Goal: Task Accomplishment & Management: Complete application form

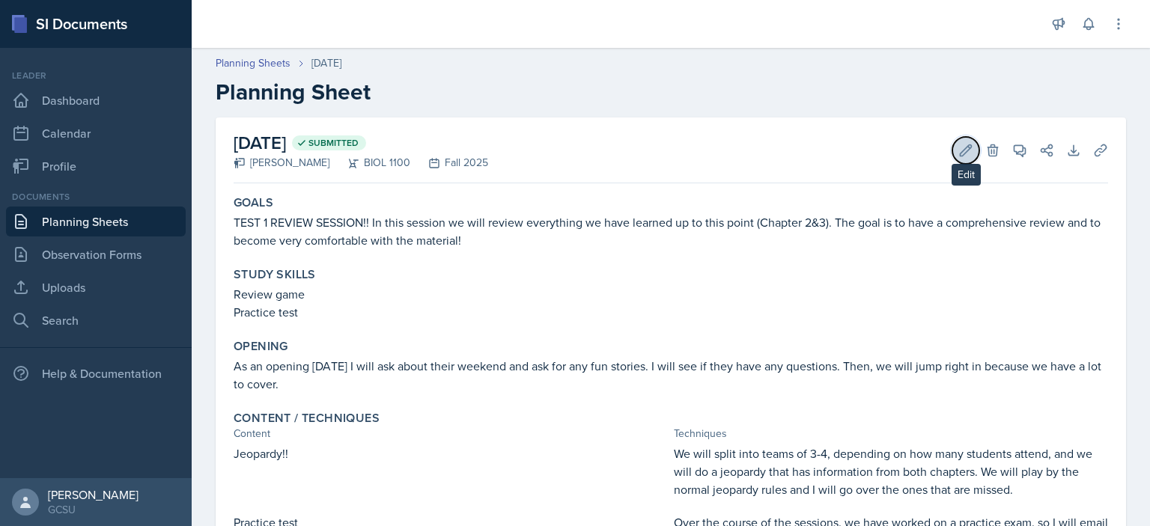
click at [959, 149] on icon at bounding box center [966, 150] width 15 height 15
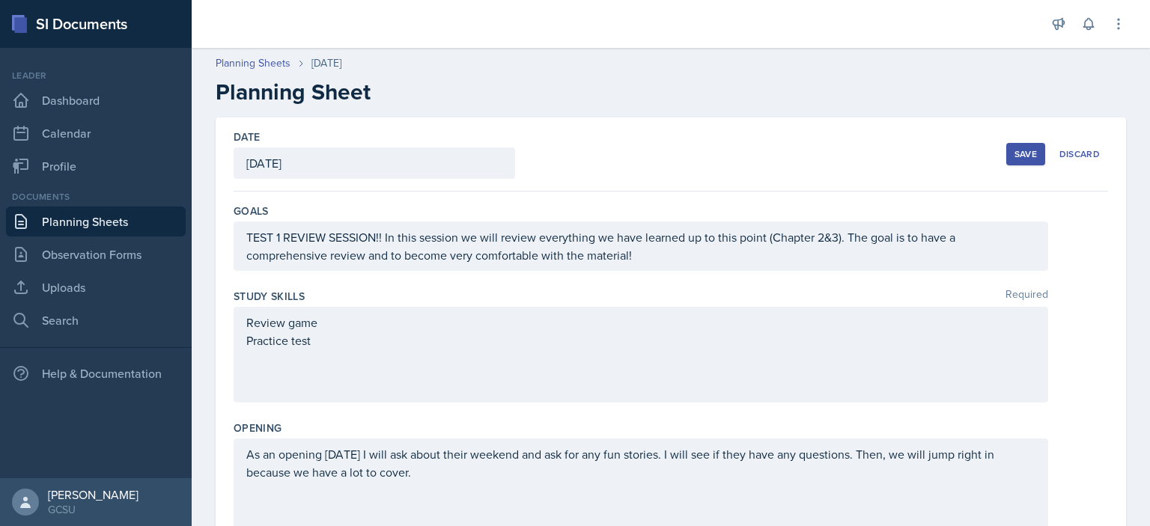
scroll to position [608, 0]
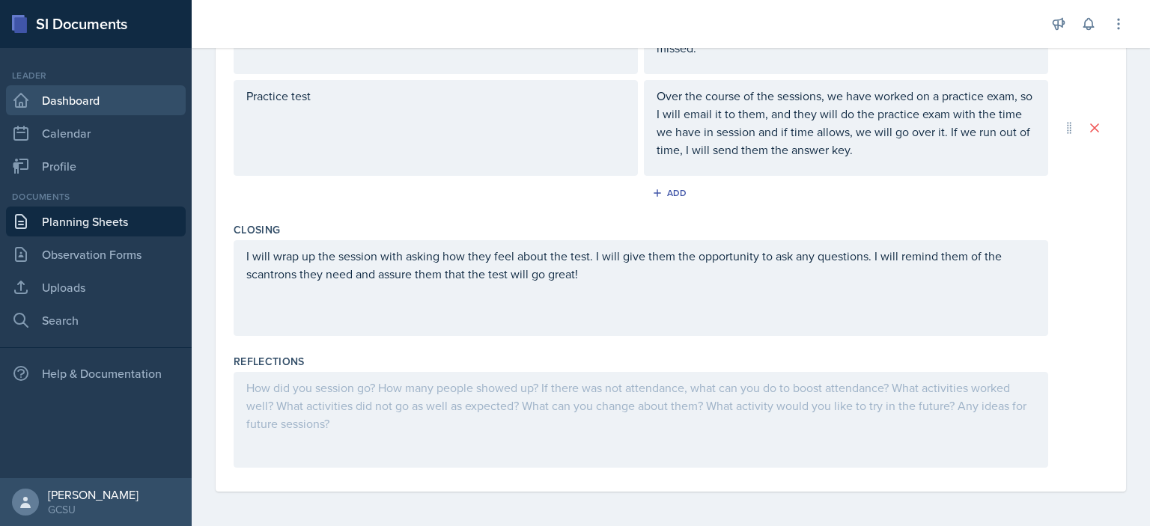
click at [40, 104] on link "Dashboard" at bounding box center [96, 100] width 180 height 30
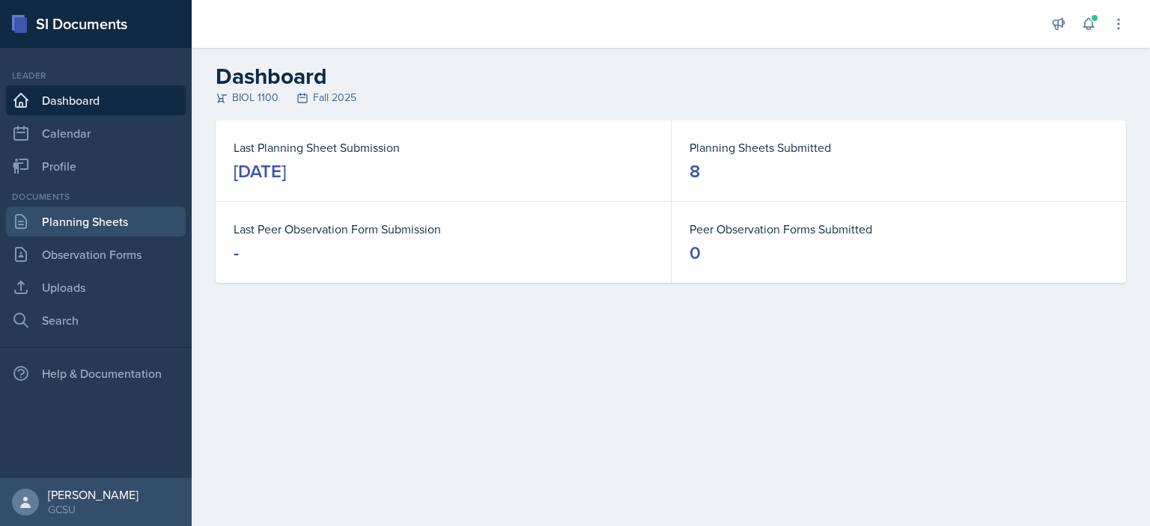
click at [91, 219] on link "Planning Sheets" at bounding box center [96, 222] width 180 height 30
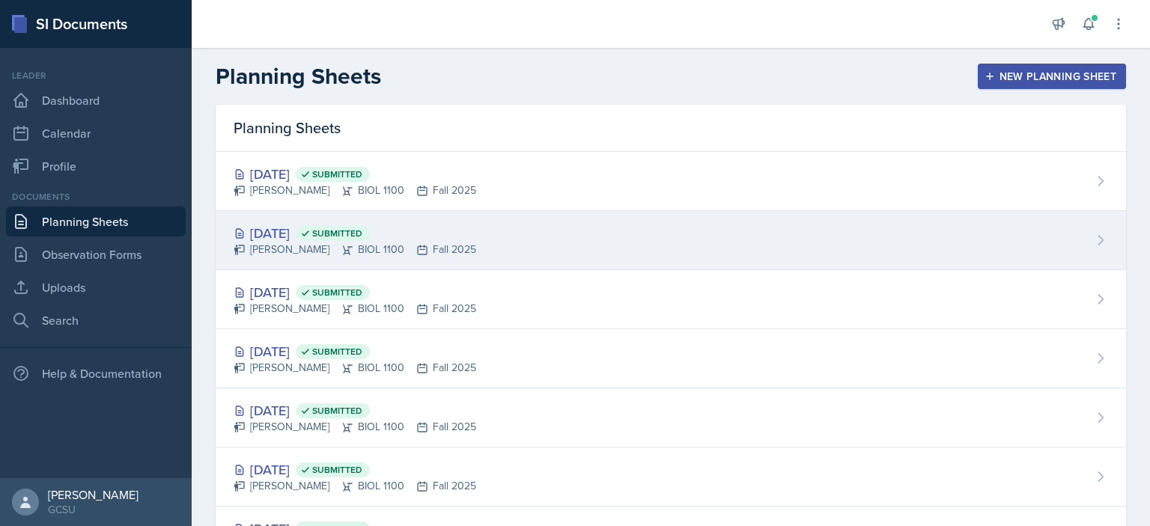
click at [306, 239] on div "[DATE] Submitted" at bounding box center [355, 233] width 243 height 20
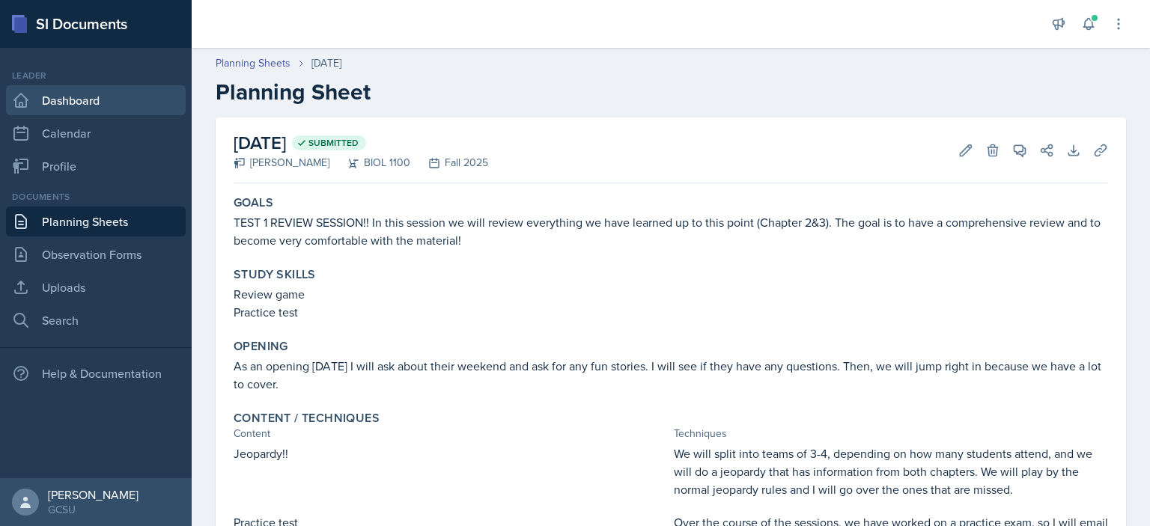
click at [84, 97] on link "Dashboard" at bounding box center [96, 100] width 180 height 30
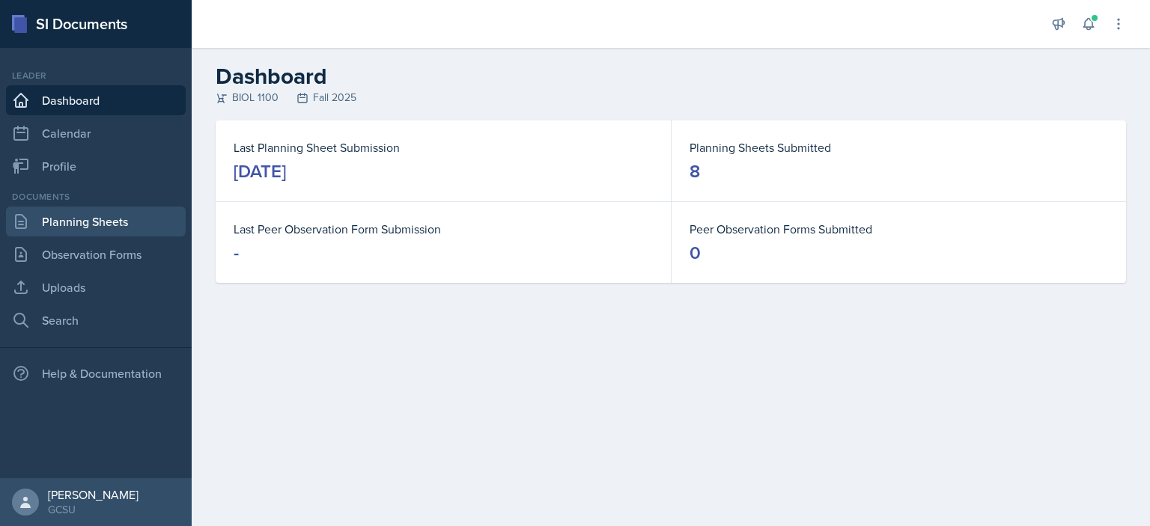
click at [91, 223] on link "Planning Sheets" at bounding box center [96, 222] width 180 height 30
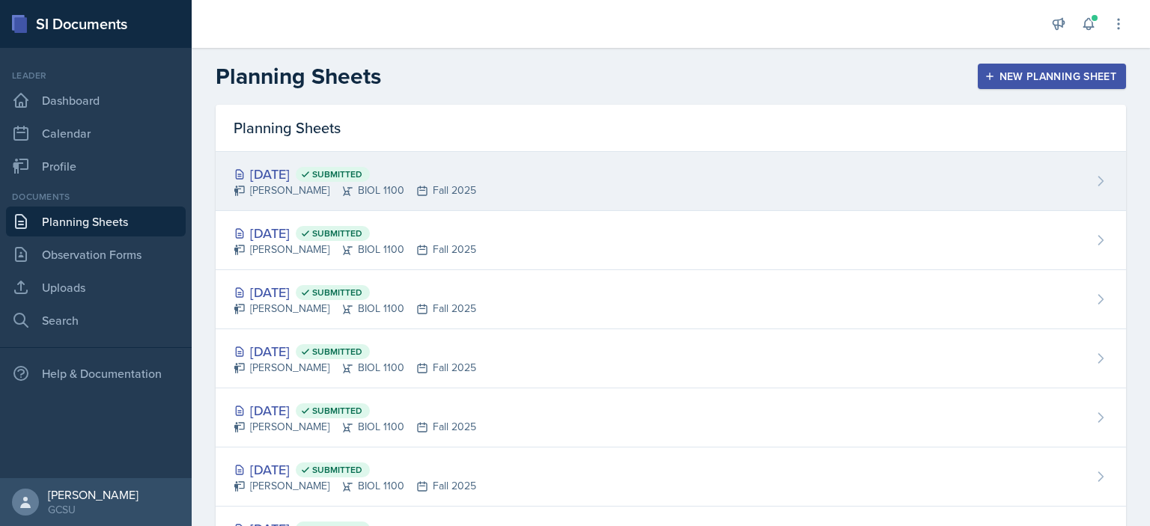
click at [335, 174] on div "[DATE] Submitted" at bounding box center [355, 174] width 243 height 20
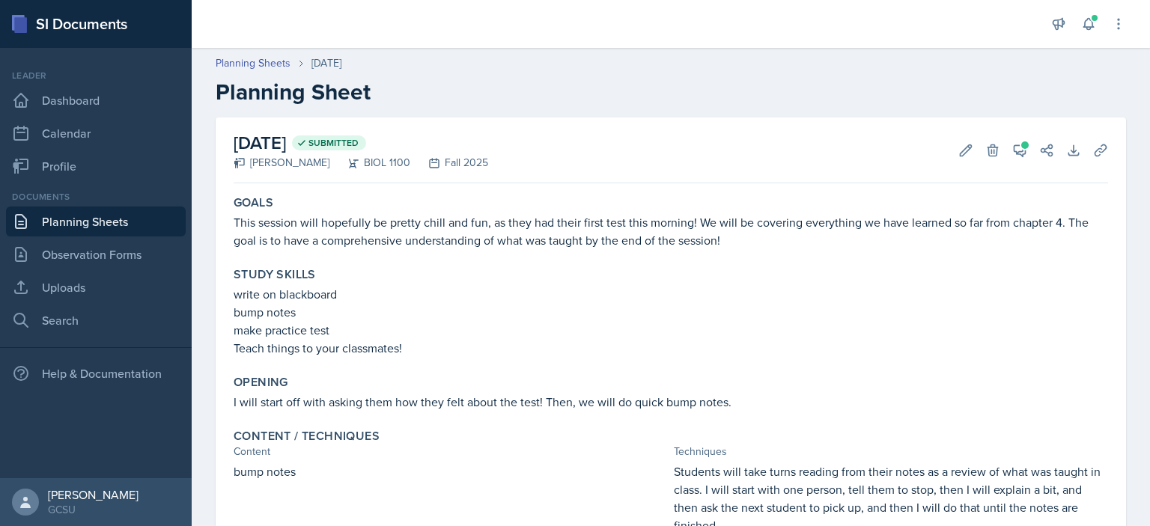
scroll to position [451, 0]
click at [34, 94] on link "Dashboard" at bounding box center [96, 100] width 180 height 30
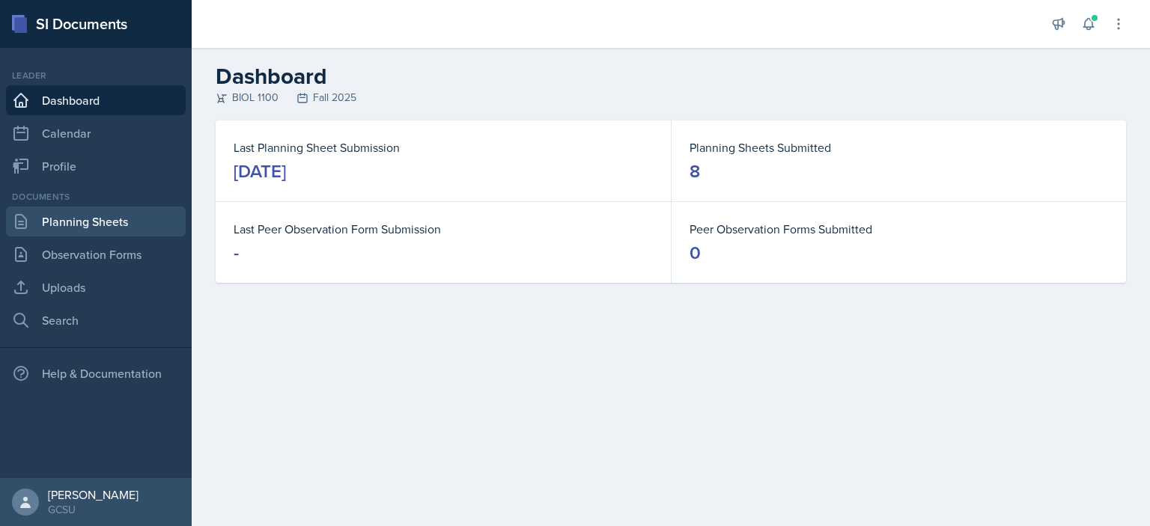
click at [116, 223] on link "Planning Sheets" at bounding box center [96, 222] width 180 height 30
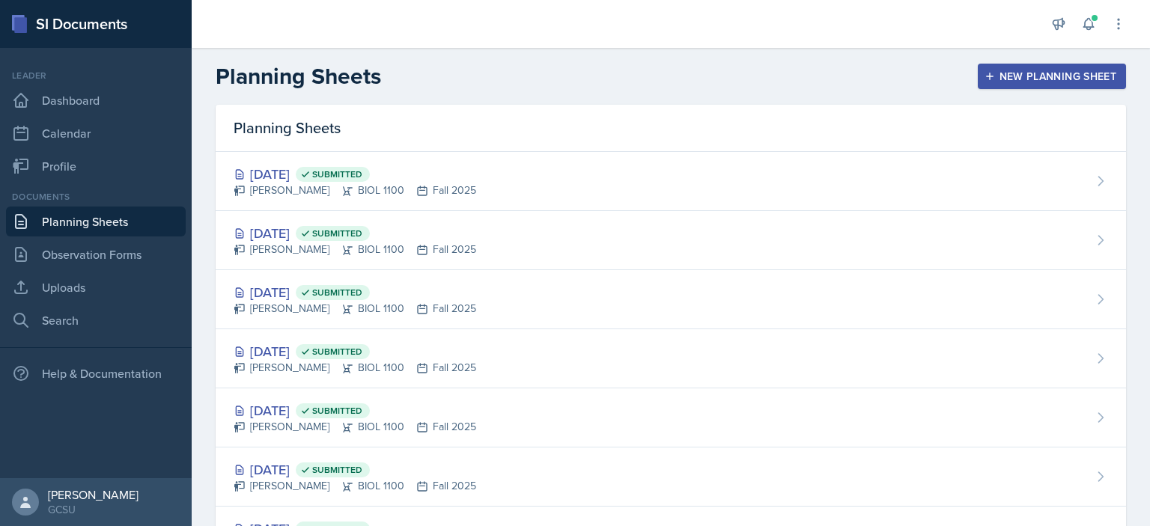
click at [996, 79] on div "New Planning Sheet" at bounding box center [1052, 76] width 129 height 12
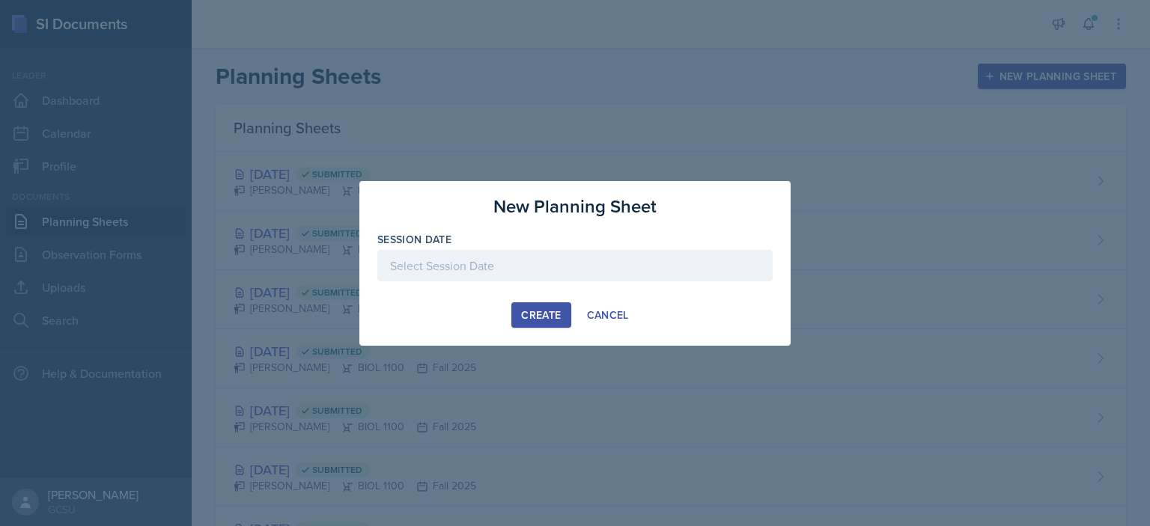
click at [506, 267] on div at bounding box center [574, 265] width 395 height 31
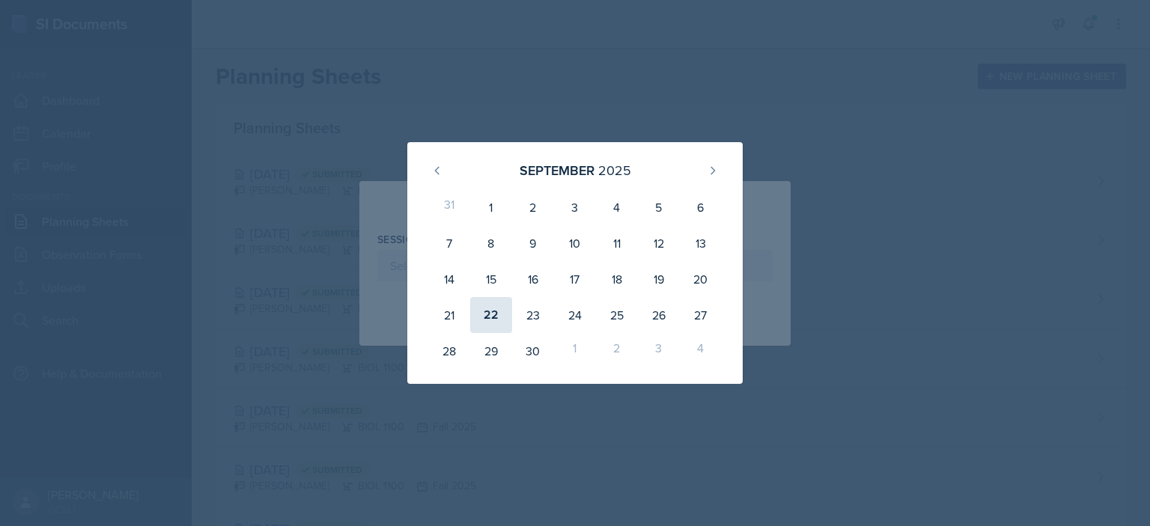
click at [488, 304] on div "22" at bounding box center [491, 315] width 42 height 36
type input "[DATE]"
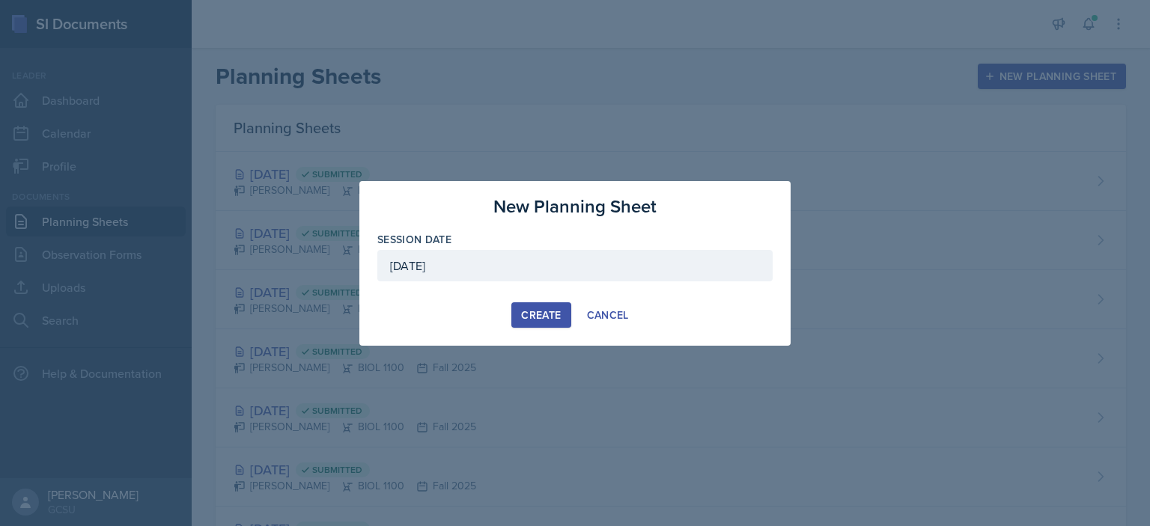
click at [548, 309] on div "Create" at bounding box center [541, 315] width 40 height 12
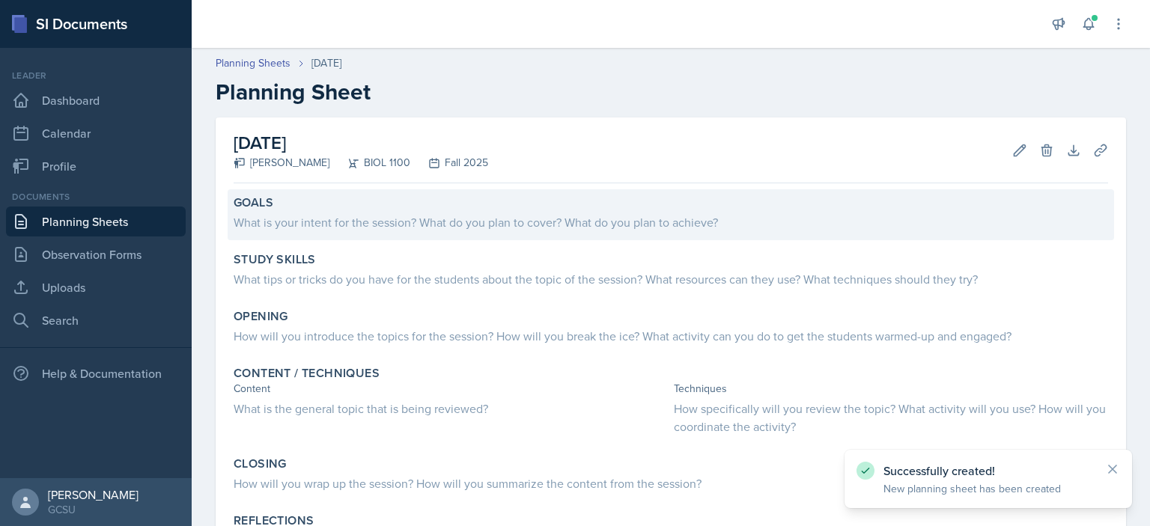
click at [469, 230] on div "What is your intent for the session? What do you plan to cover? What do you pla…" at bounding box center [671, 222] width 875 height 18
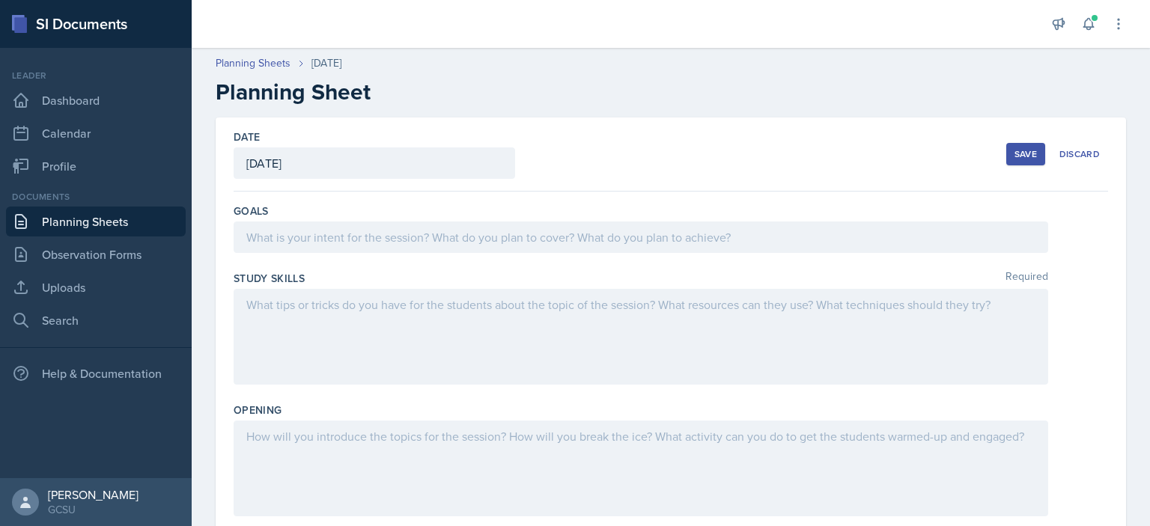
click at [488, 243] on div at bounding box center [641, 237] width 815 height 31
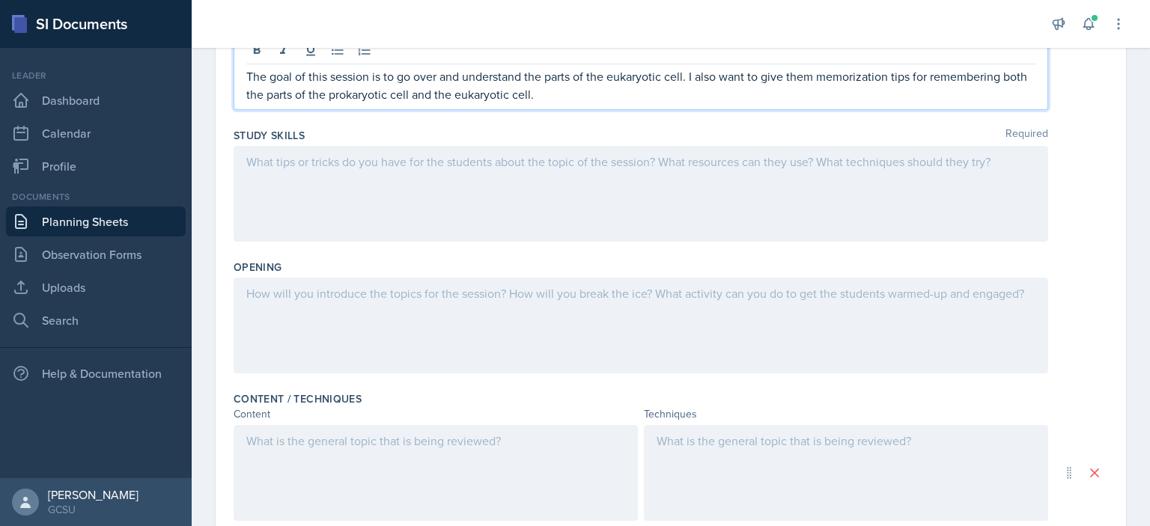
click at [623, 171] on p at bounding box center [640, 162] width 789 height 18
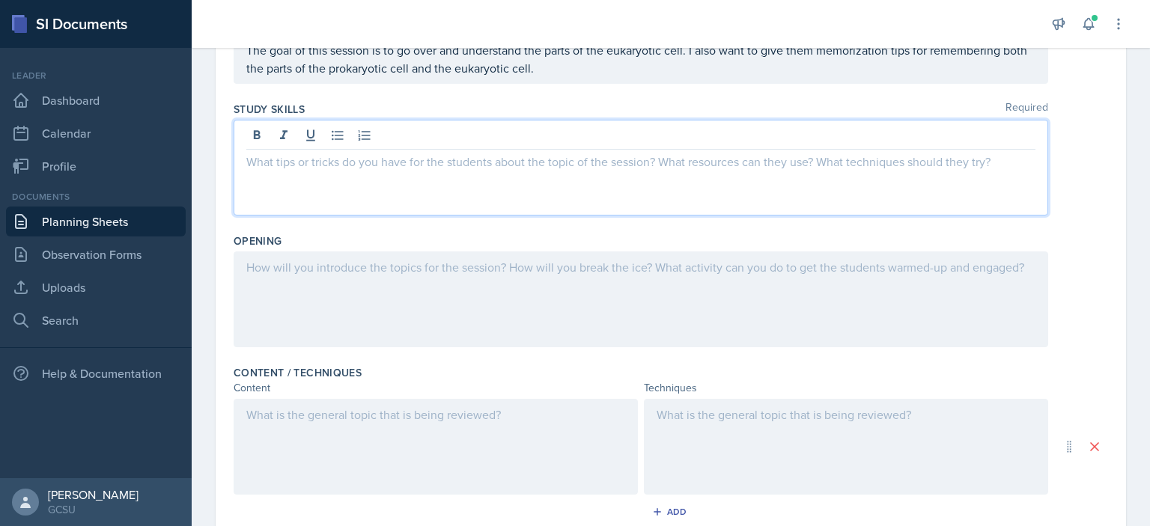
scroll to position [162, 0]
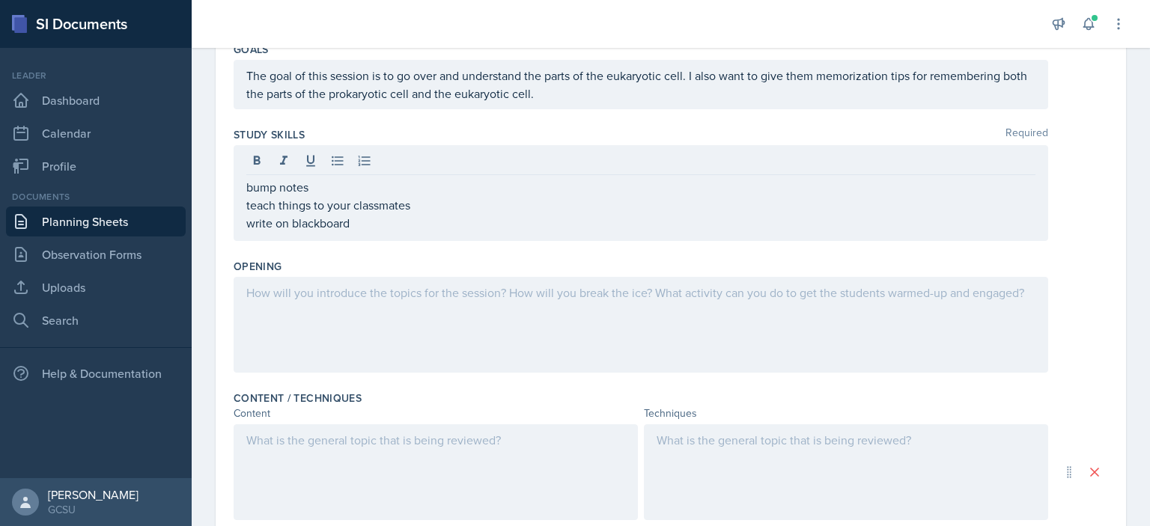
click at [430, 311] on div at bounding box center [641, 325] width 815 height 96
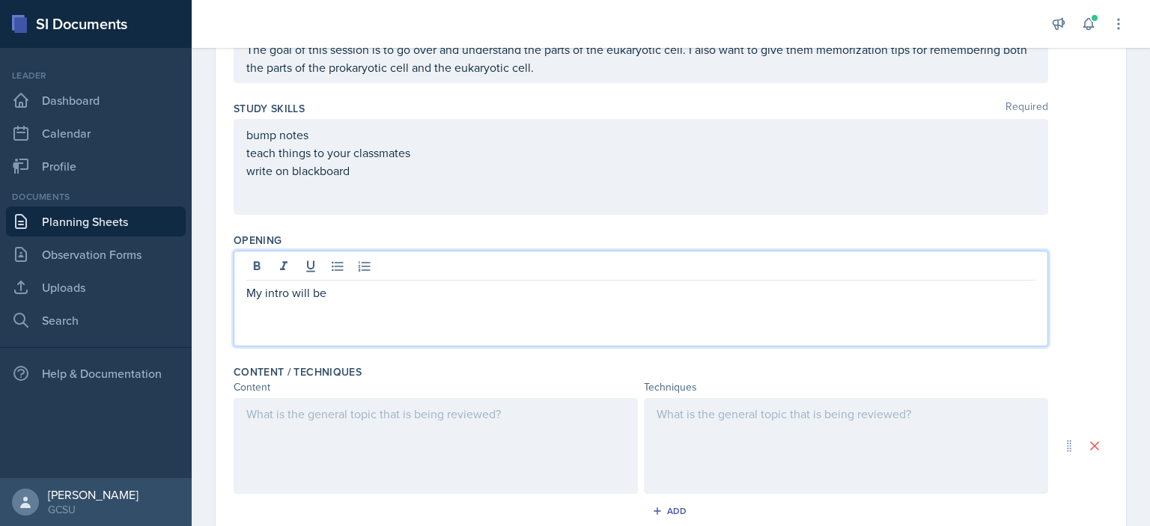
click at [412, 463] on div at bounding box center [436, 446] width 404 height 96
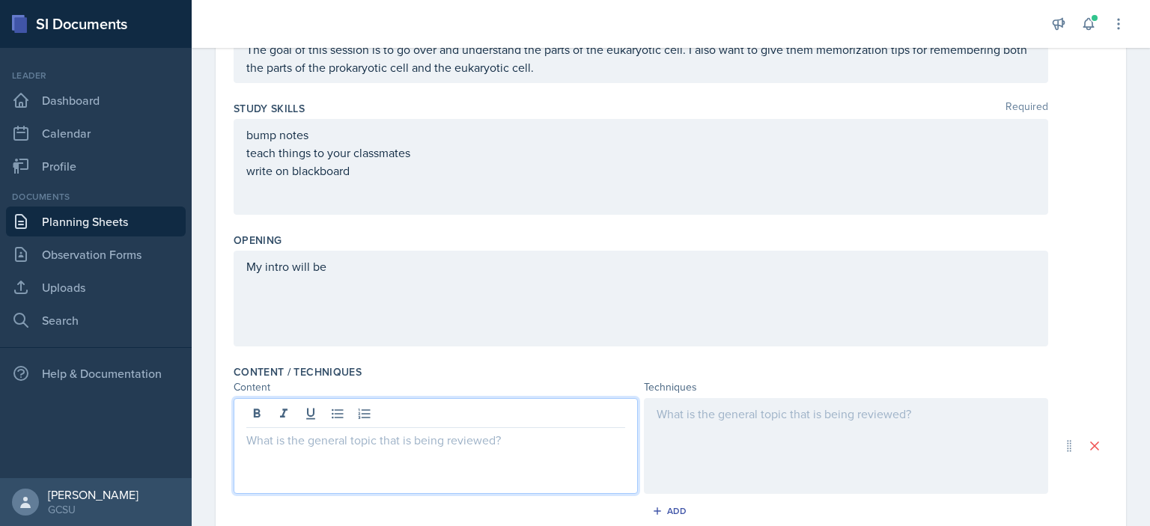
scroll to position [213, 0]
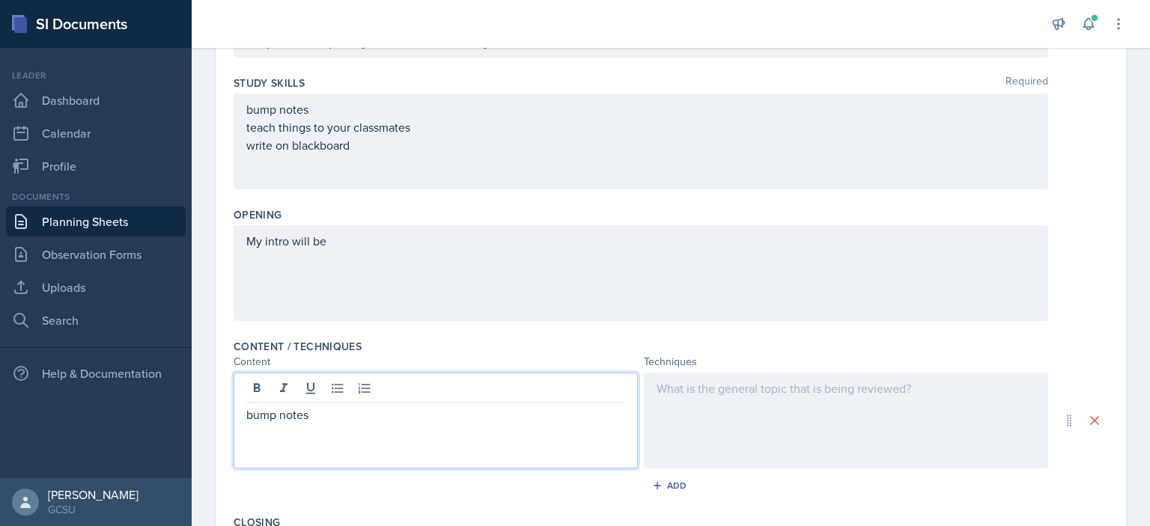
click at [753, 422] on div at bounding box center [846, 421] width 404 height 96
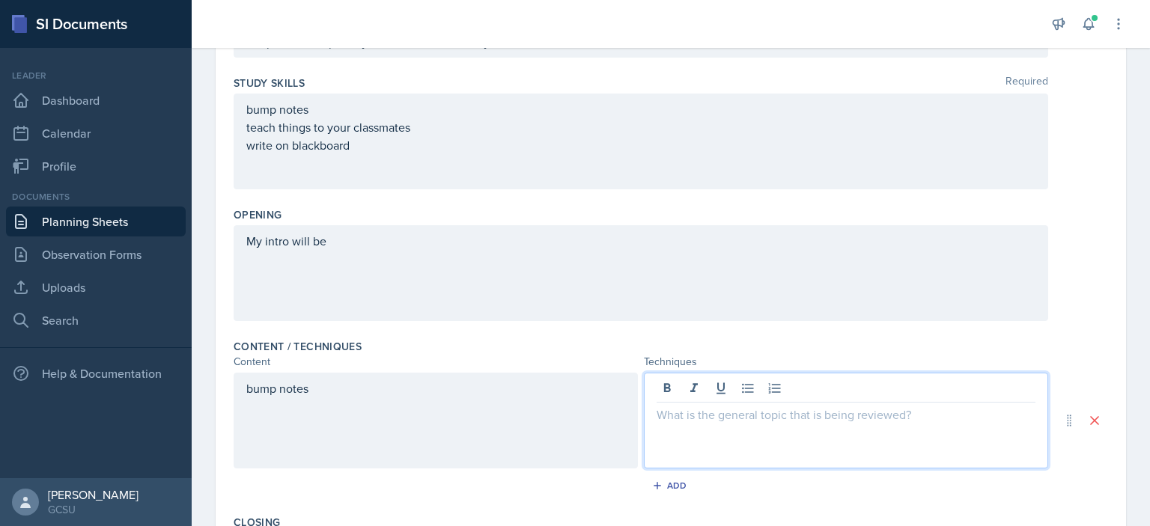
scroll to position [240, 0]
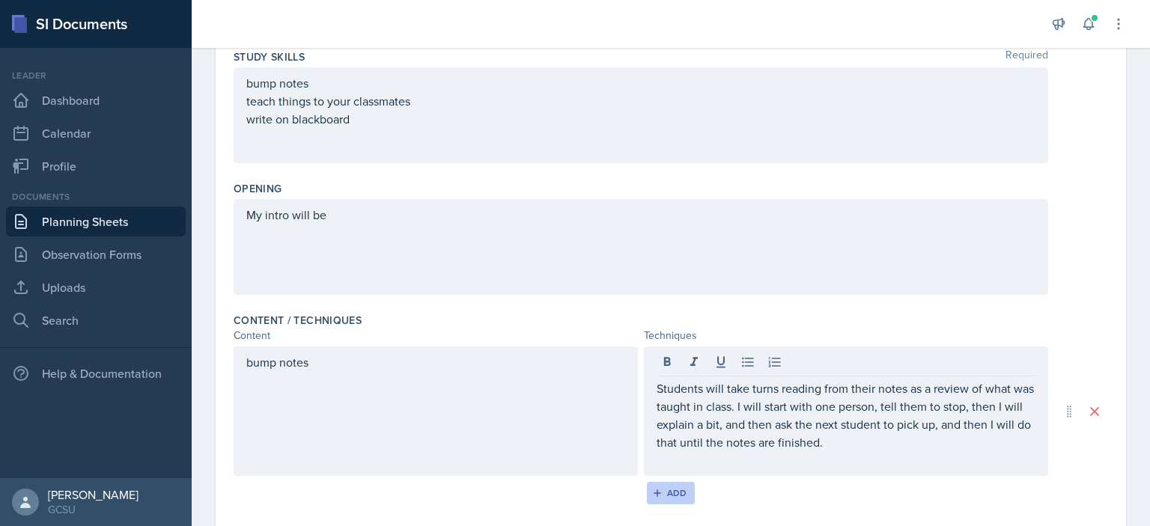
click at [675, 495] on div "Add" at bounding box center [671, 494] width 32 height 12
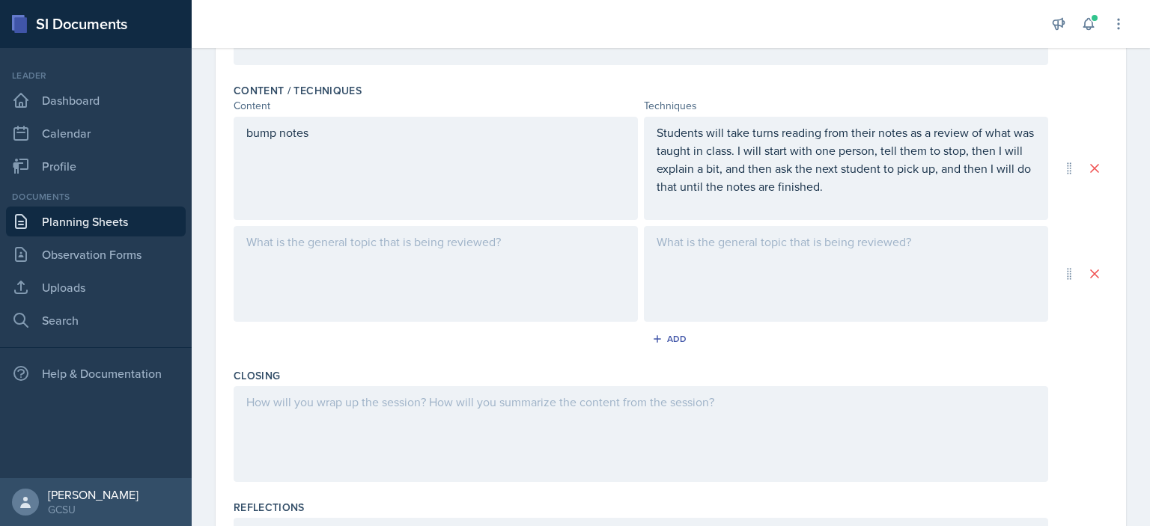
scroll to position [476, 0]
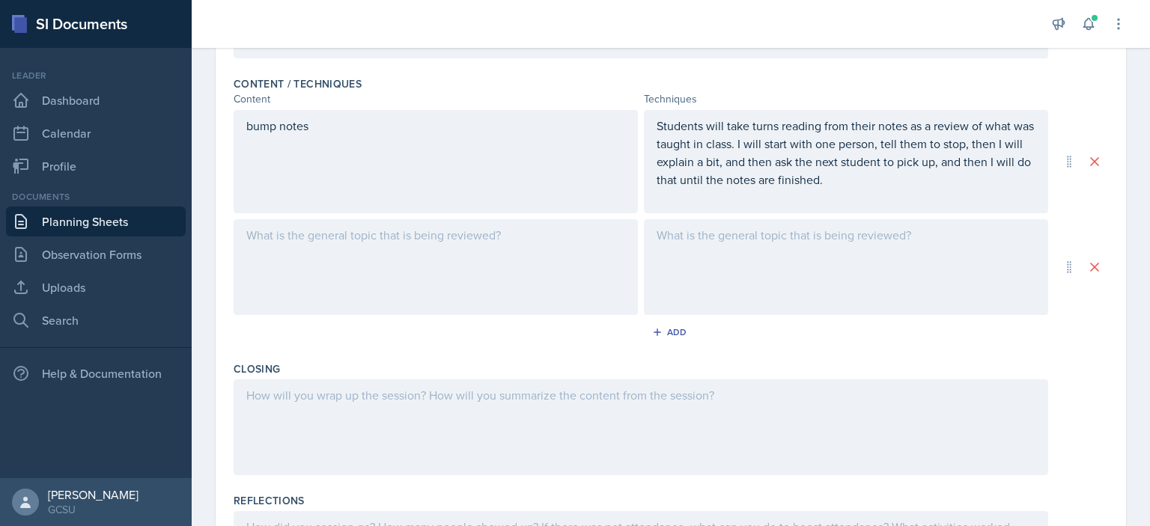
click at [336, 287] on div at bounding box center [436, 267] width 404 height 96
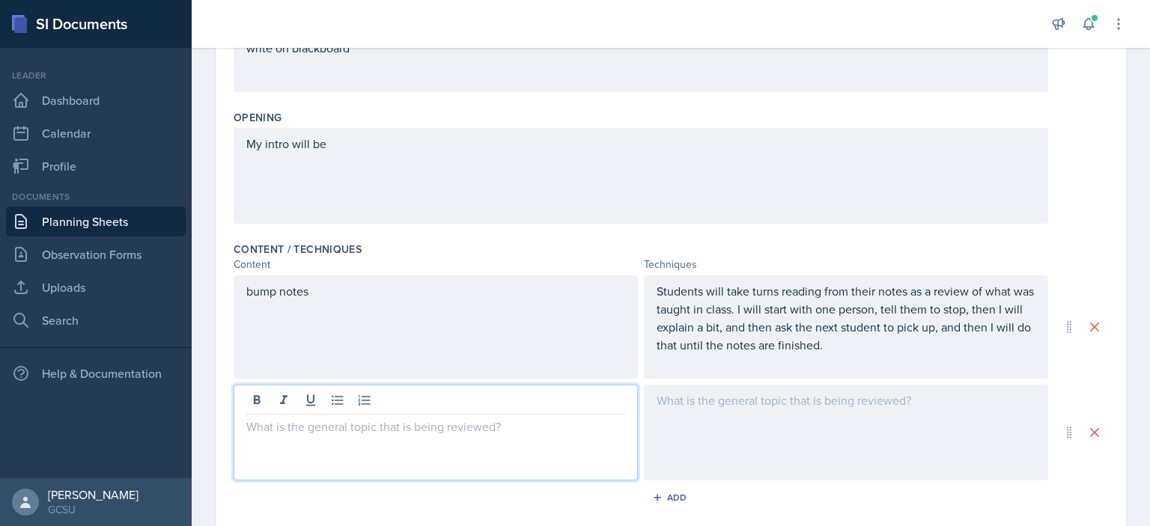
scroll to position [360, 0]
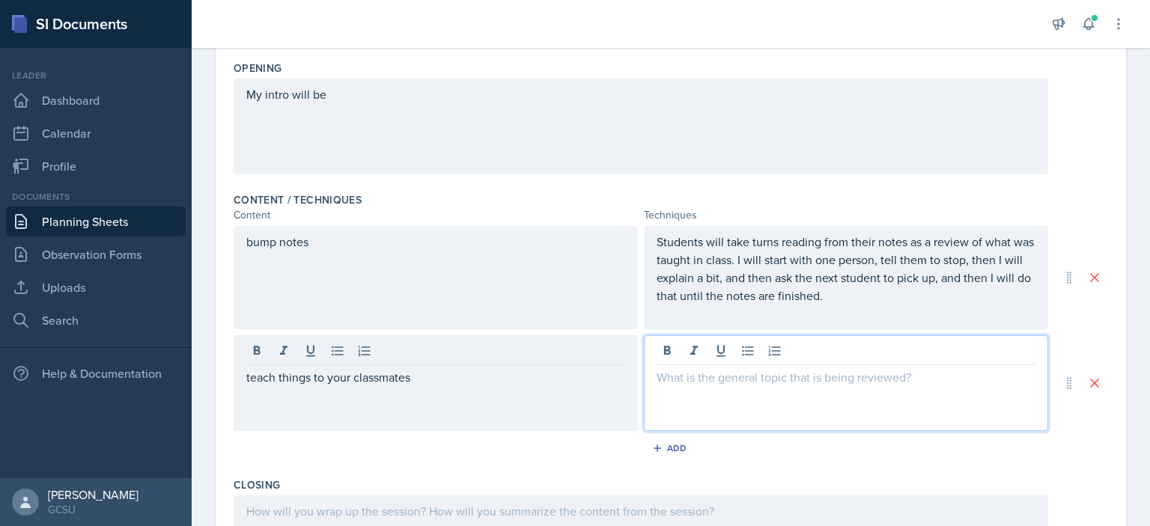
click at [776, 347] on div at bounding box center [846, 384] width 404 height 96
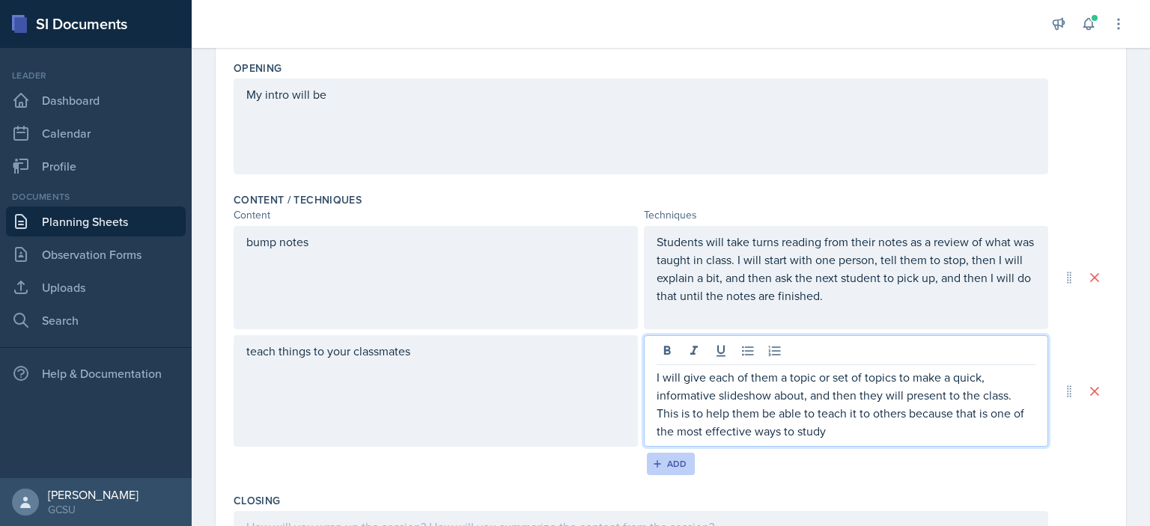
click at [686, 455] on button "Add" at bounding box center [671, 464] width 49 height 22
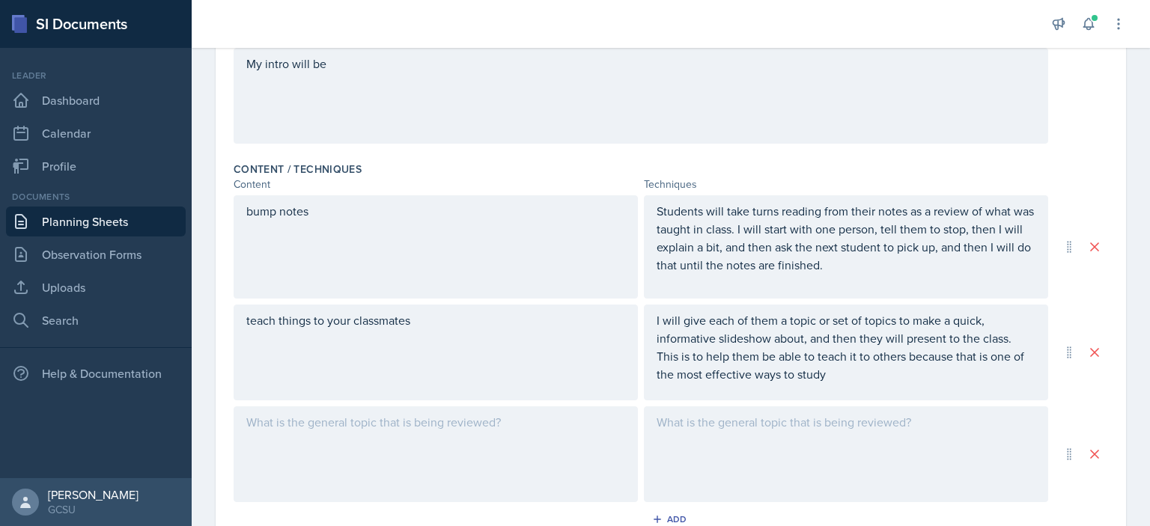
click at [381, 432] on div at bounding box center [436, 455] width 404 height 96
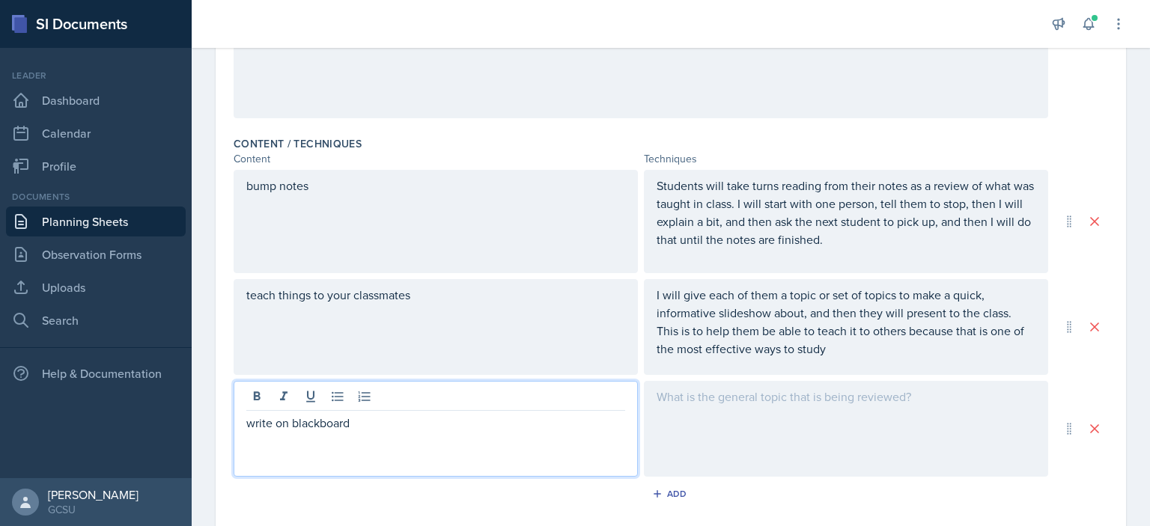
click at [772, 422] on div at bounding box center [846, 429] width 404 height 96
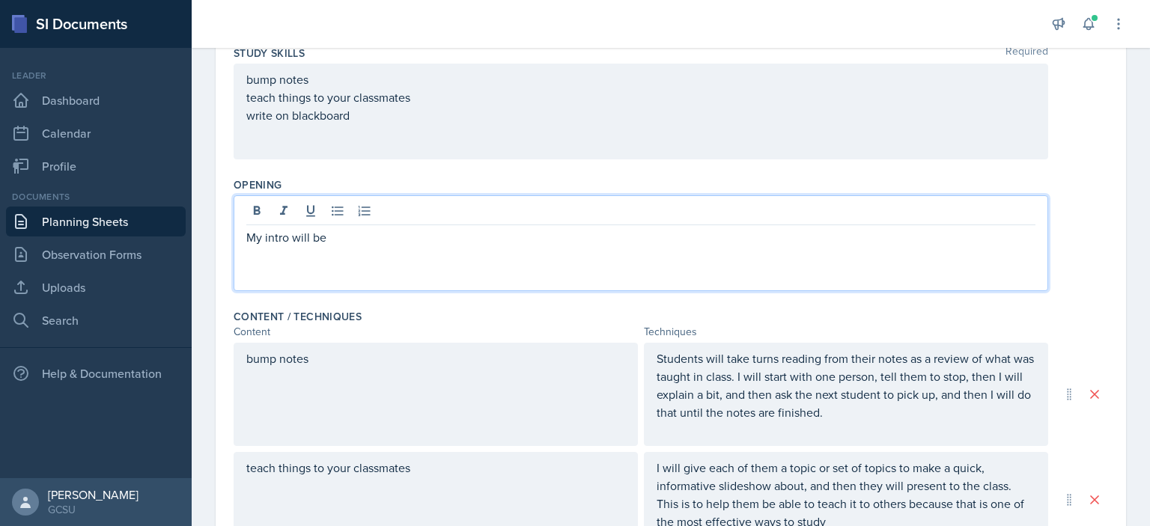
scroll to position [270, 0]
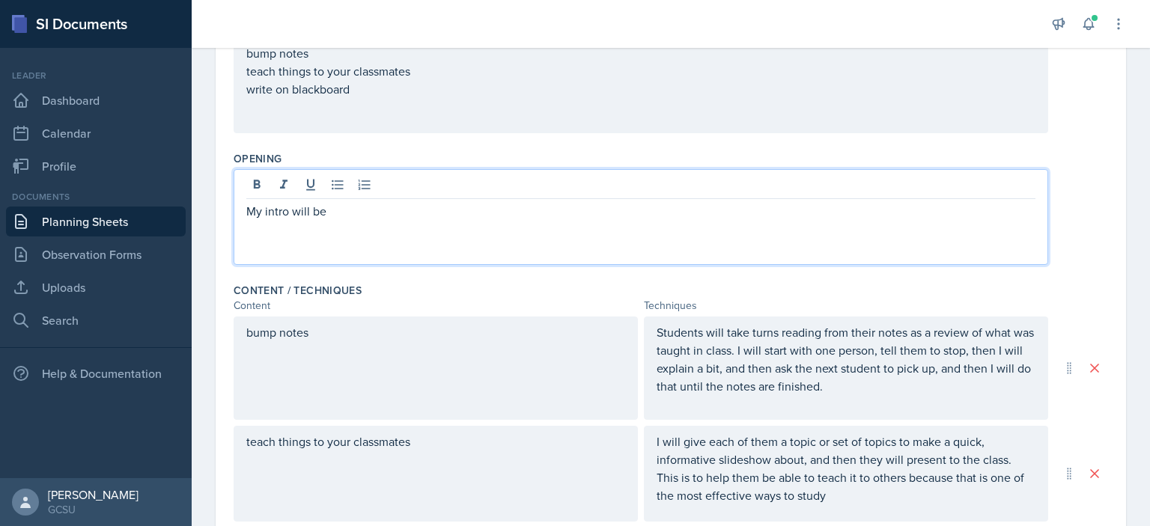
click at [437, 211] on p "My intro will be" at bounding box center [640, 211] width 789 height 18
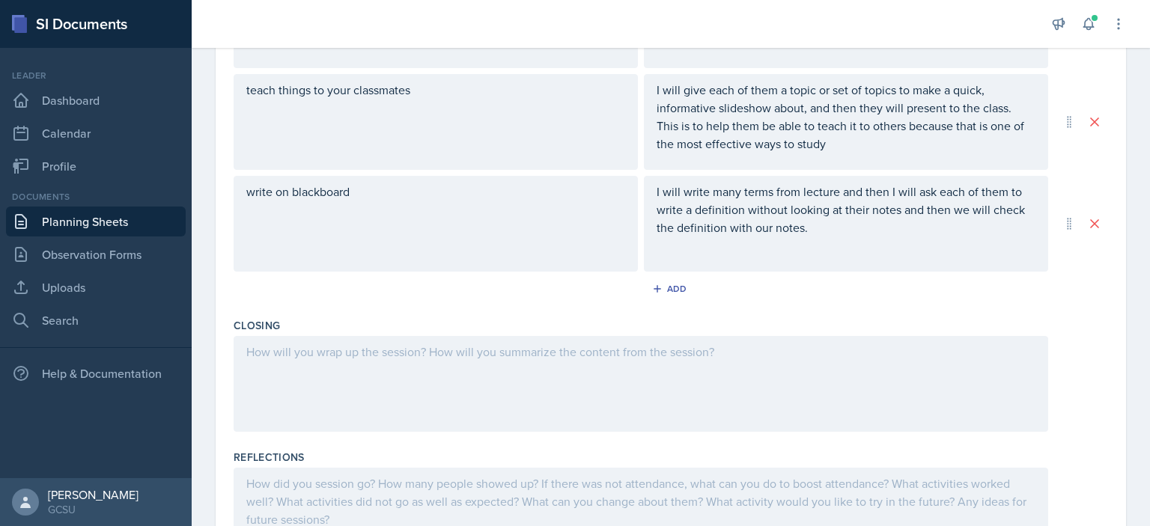
scroll to position [627, 0]
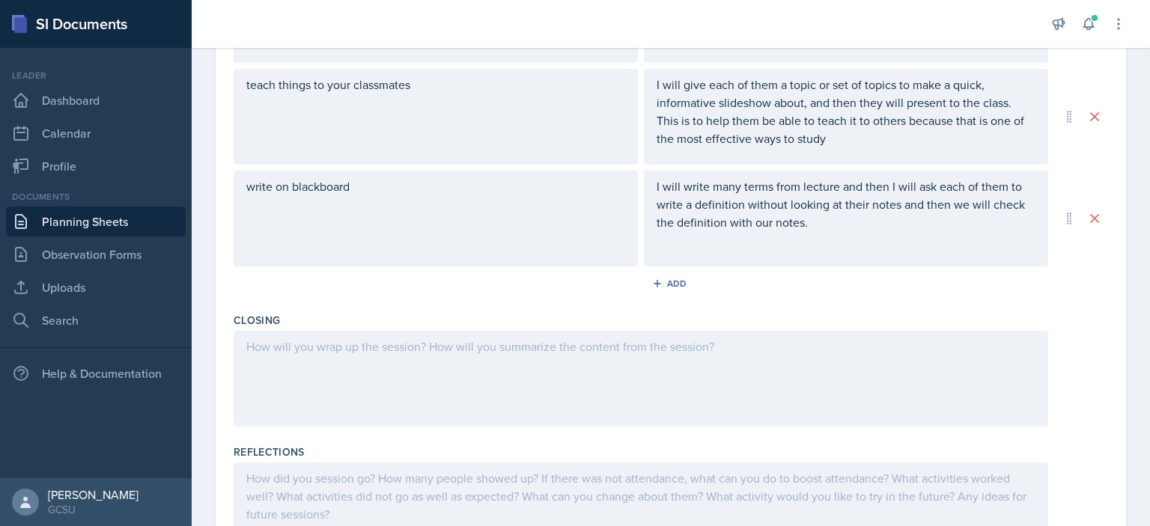
click at [542, 368] on div at bounding box center [641, 379] width 815 height 96
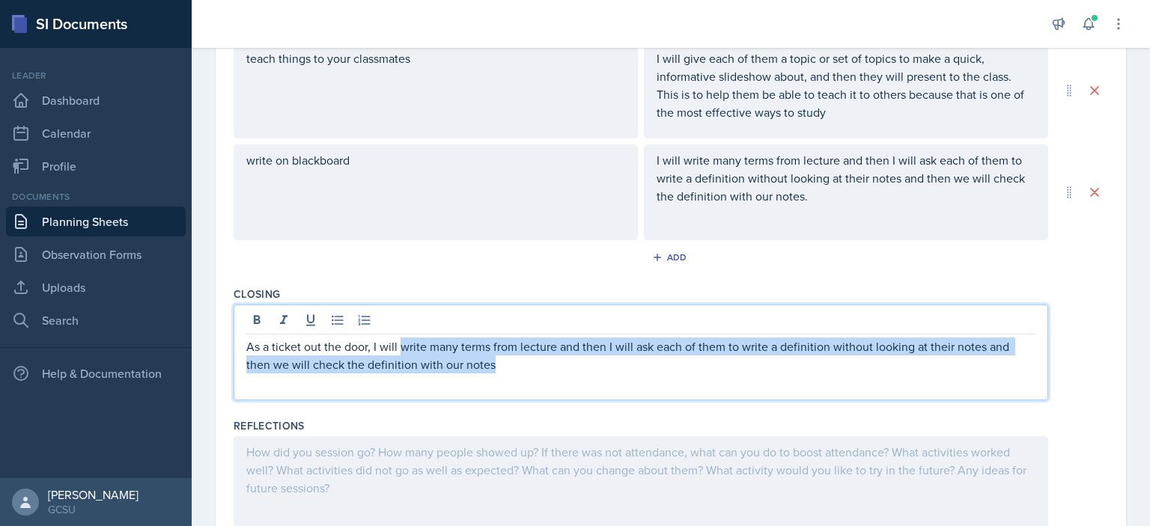
drag, startPoint x: 545, startPoint y: 355, endPoint x: 398, endPoint y: 350, distance: 146.9
click at [398, 350] on p "As a ticket out the door, I will write many terms from lecture and then I will …" at bounding box center [640, 356] width 789 height 36
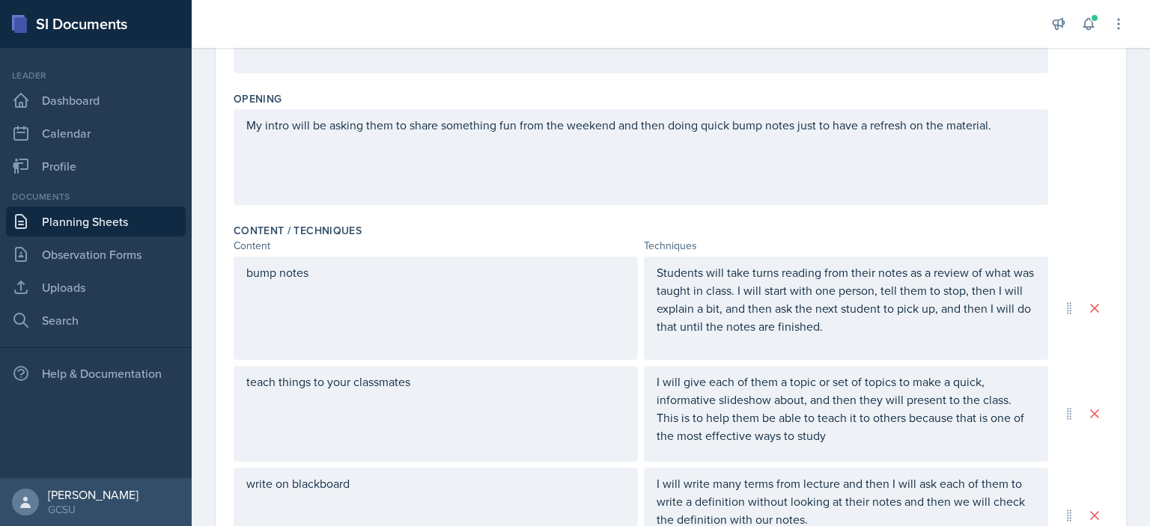
scroll to position [0, 0]
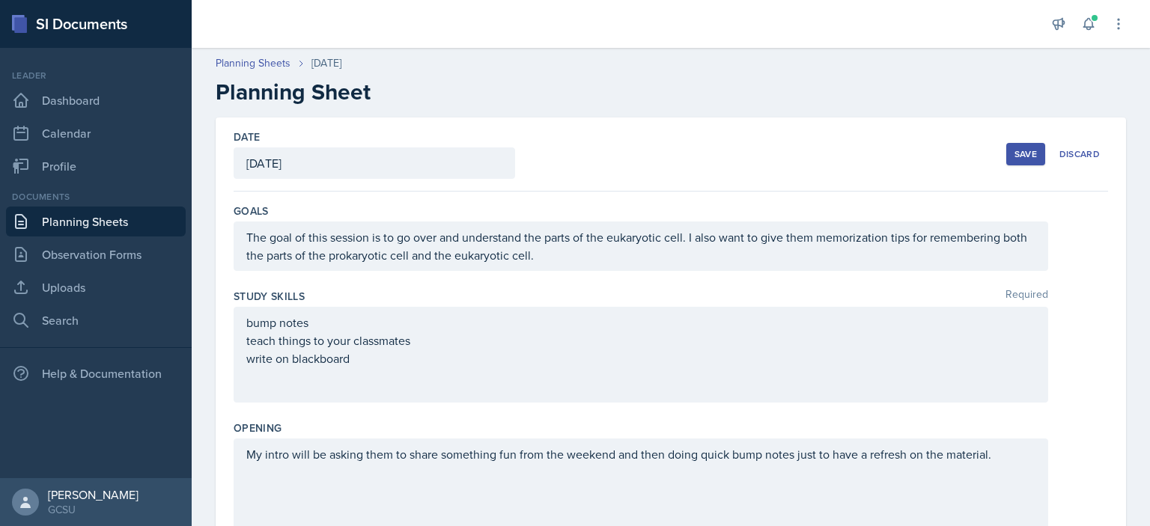
click at [1021, 151] on div "Save" at bounding box center [1026, 154] width 22 height 12
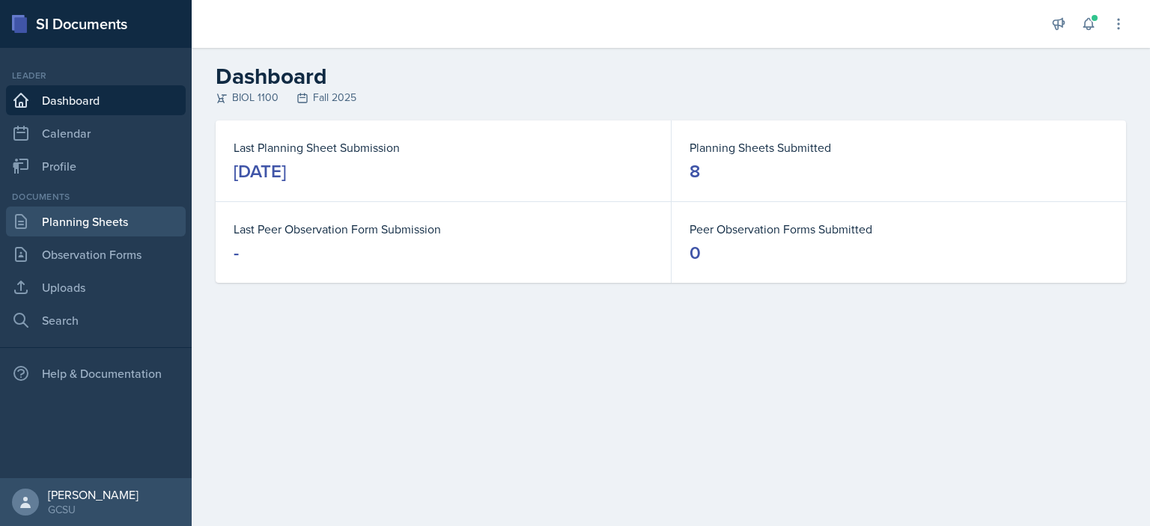
click at [99, 213] on link "Planning Sheets" at bounding box center [96, 222] width 180 height 30
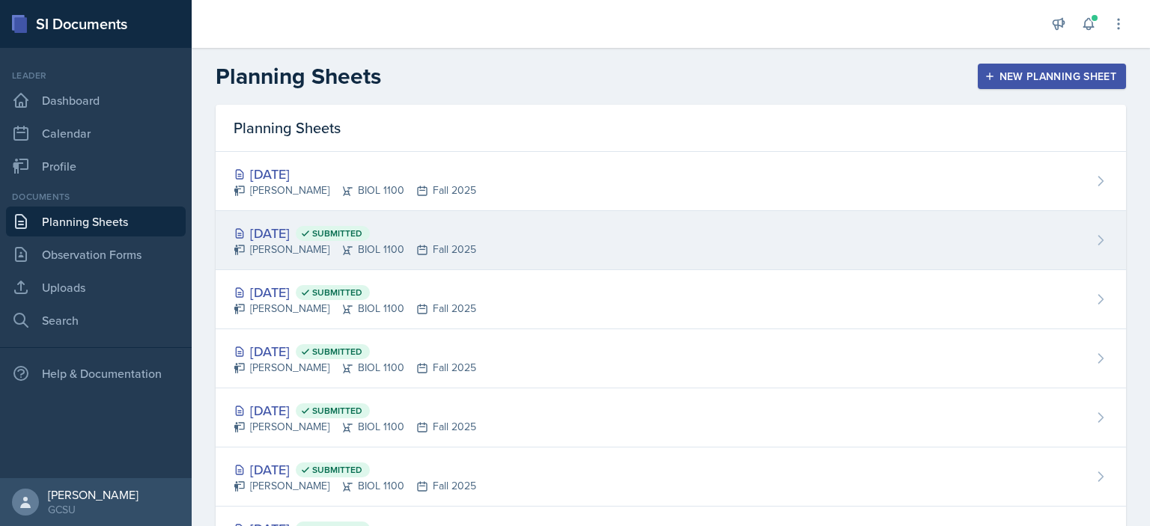
click at [306, 235] on div "[DATE] Submitted" at bounding box center [355, 233] width 243 height 20
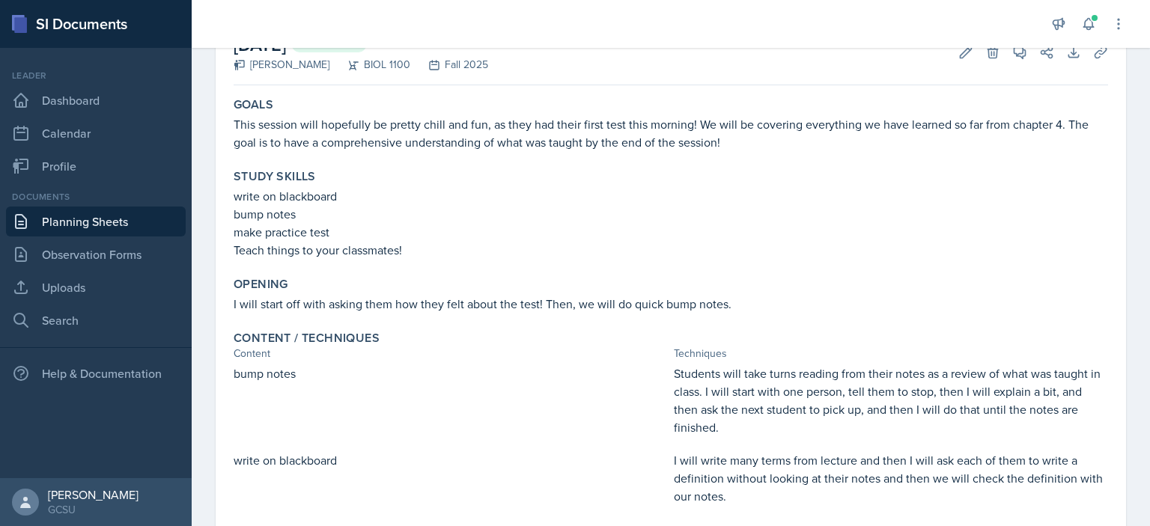
scroll to position [99, 0]
click at [840, 404] on p "Students will take turns reading from their notes as a review of what was taugh…" at bounding box center [891, 400] width 434 height 72
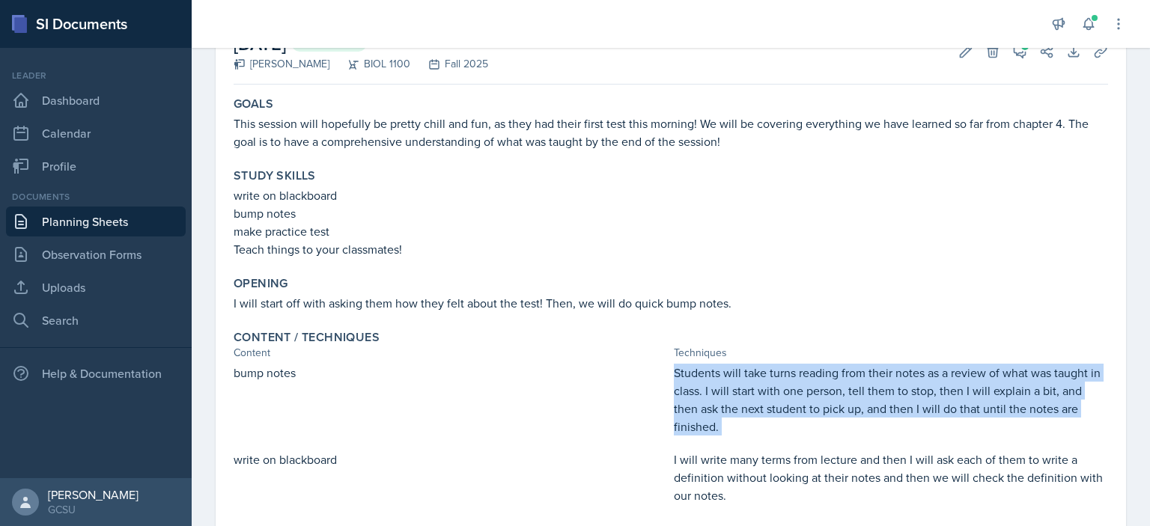
click at [840, 404] on p "Students will take turns reading from their notes as a review of what was taugh…" at bounding box center [891, 400] width 434 height 72
copy div "Students will take turns reading from their notes as a review of what was taugh…"
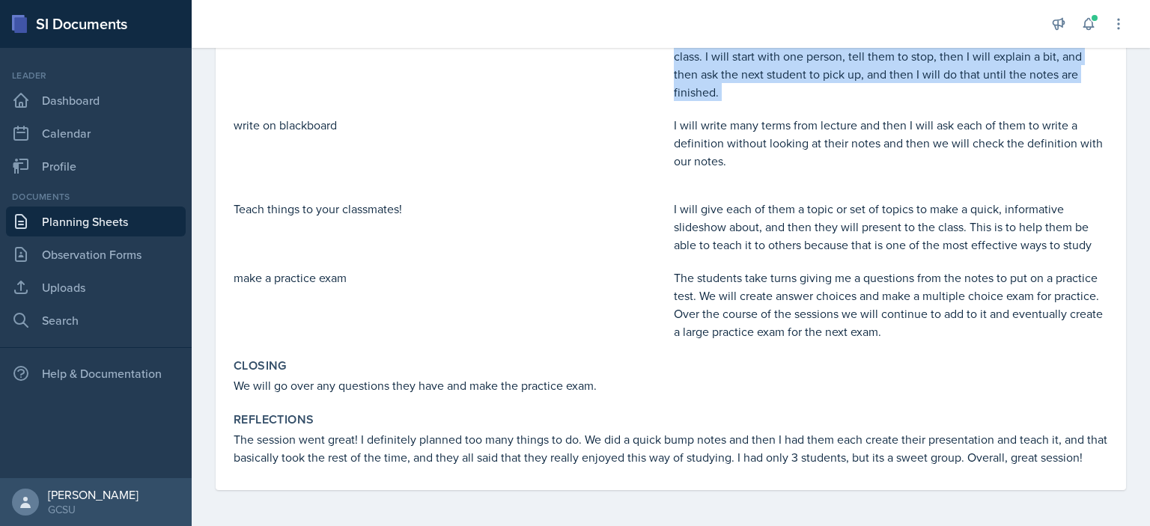
scroll to position [446, 0]
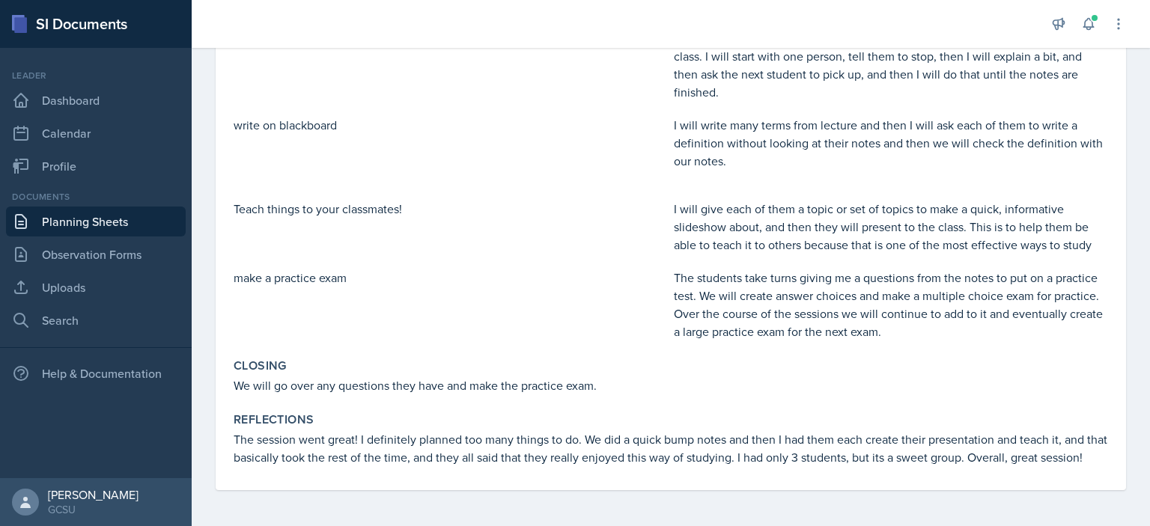
click at [768, 218] on p "I will give each of them a topic or set of topics to make a quick, informative …" at bounding box center [891, 227] width 434 height 54
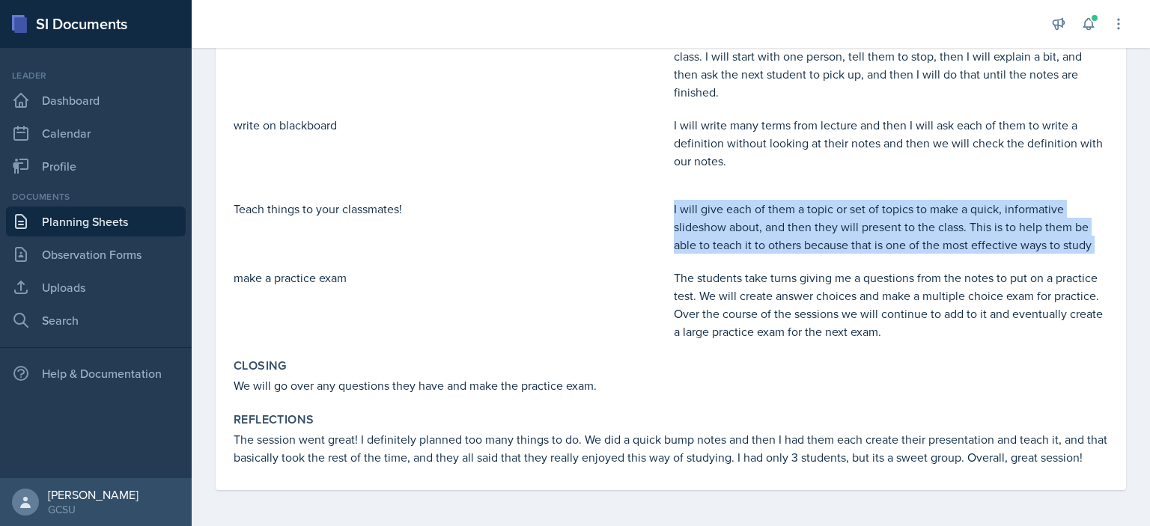
click at [768, 218] on p "I will give each of them a topic or set of topics to make a quick, informative …" at bounding box center [891, 227] width 434 height 54
copy div "I will give each of them a topic or set of topics to make a quick, informative …"
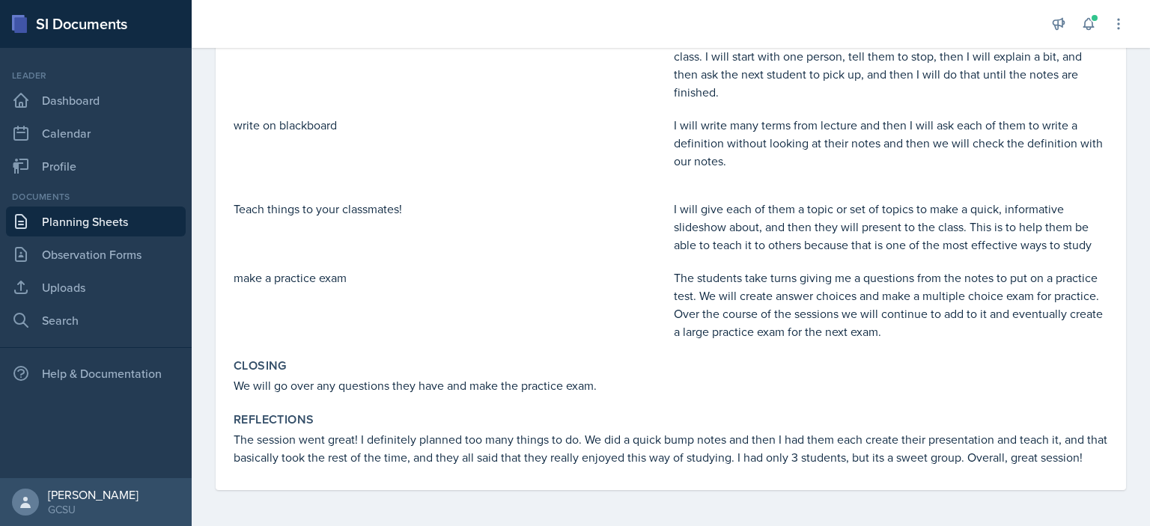
click at [813, 144] on p "I will write many terms from lecture and then I will ask each of them to write …" at bounding box center [891, 143] width 434 height 54
click at [812, 134] on p "I will write many terms from lecture and then I will ask each of them to write …" at bounding box center [891, 143] width 434 height 54
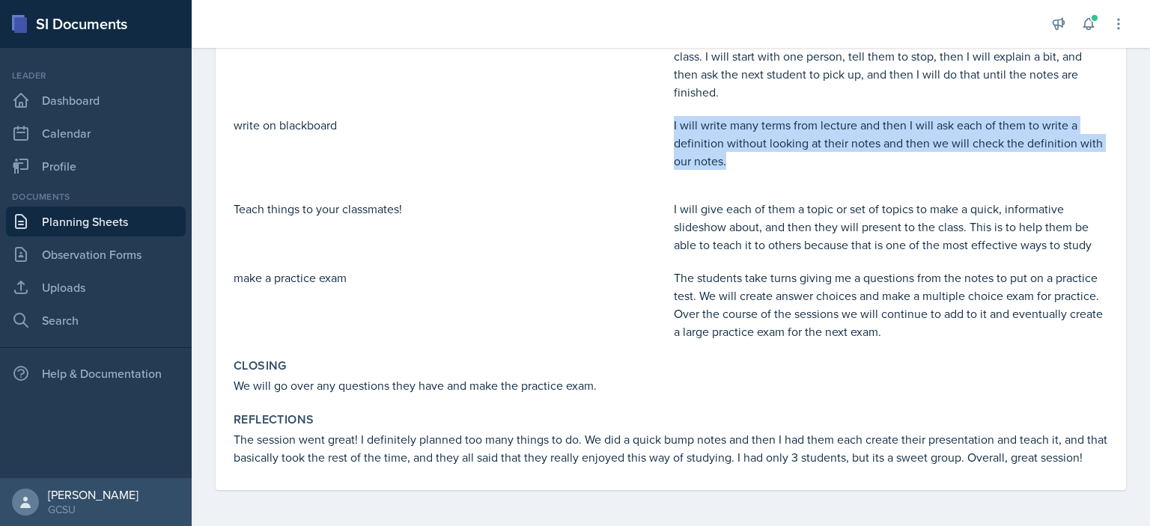
click at [812, 134] on p "I will write many terms from lecture and then I will ask each of them to write …" at bounding box center [891, 143] width 434 height 54
copy p "I will write many terms from lecture and then I will ask each of them to write …"
